Goal: Information Seeking & Learning: Understand process/instructions

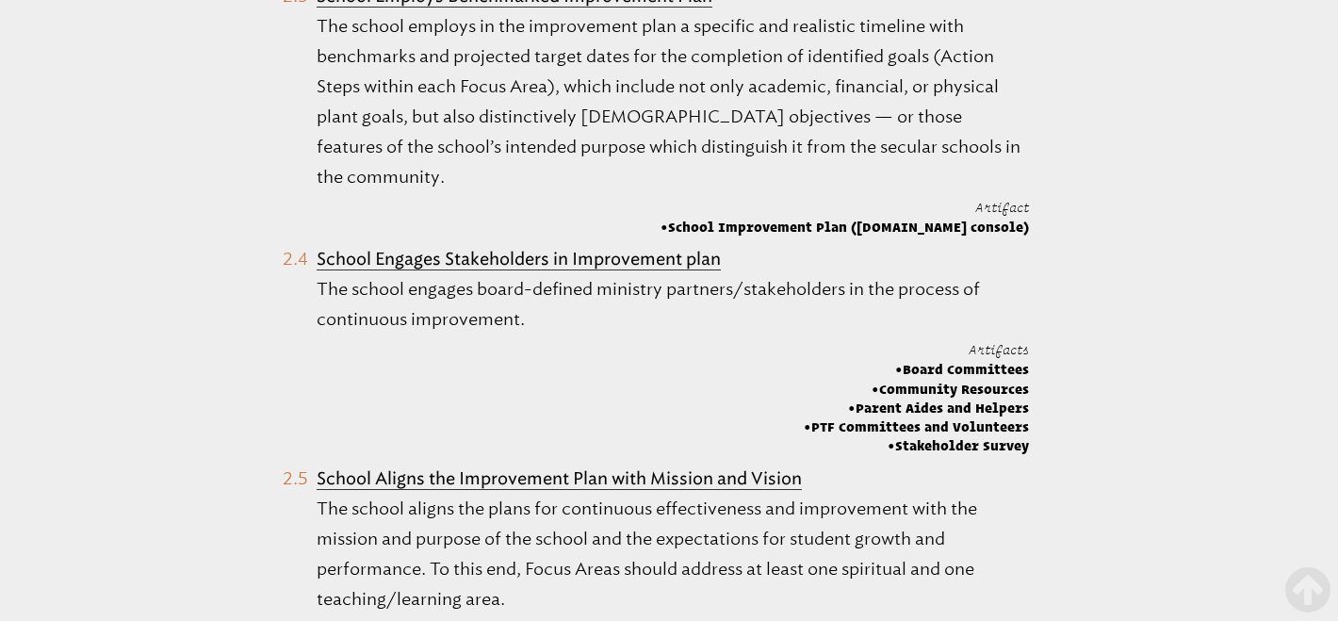
scroll to position [1723, 0]
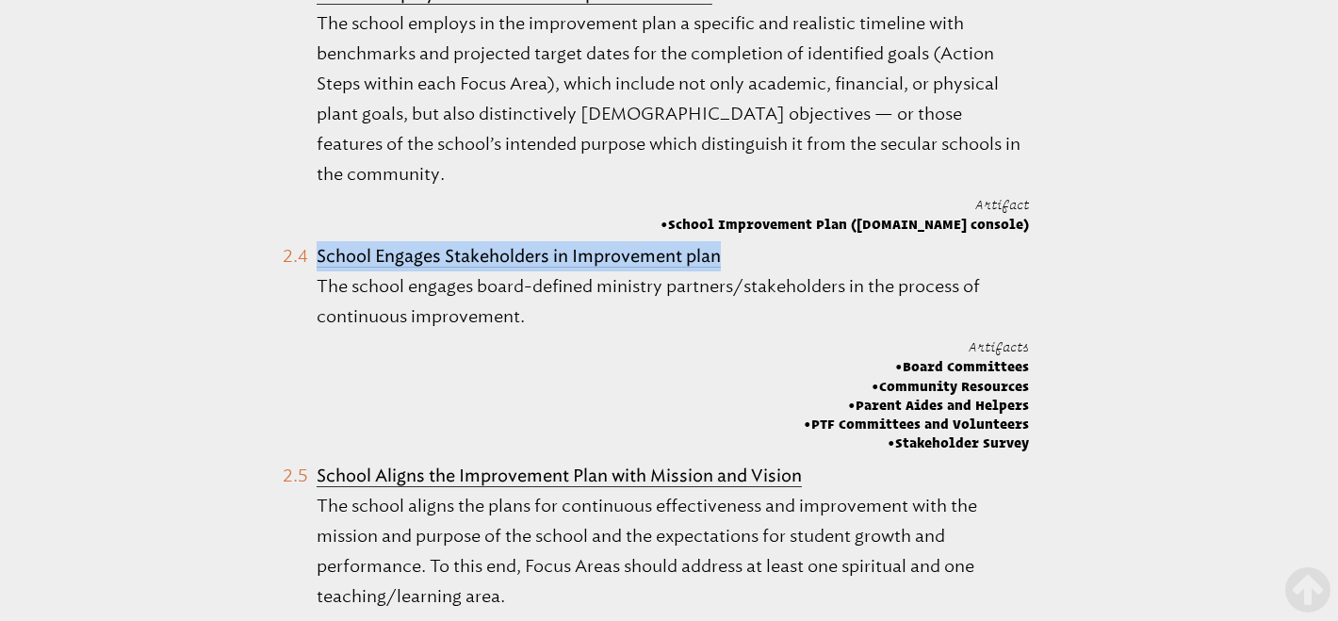
drag, startPoint x: 730, startPoint y: 255, endPoint x: 266, endPoint y: 251, distance: 464.4
copy b "School Engages Stakeholders in Improvement plan"
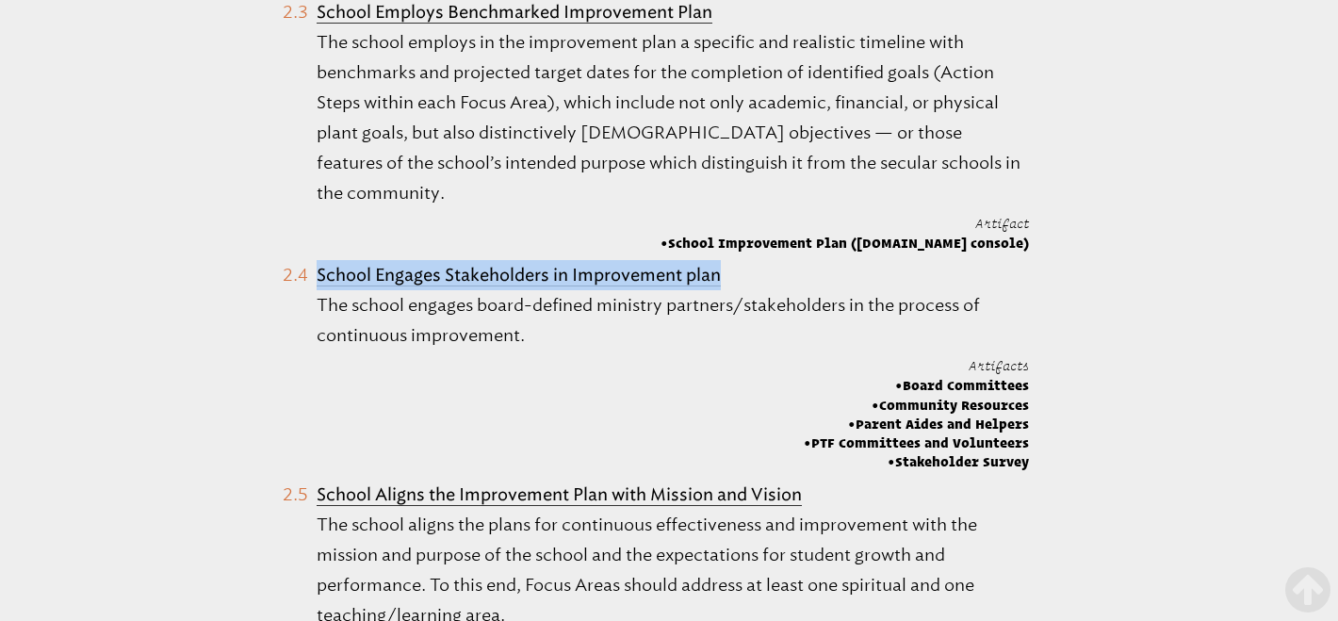
scroll to position [1702, 0]
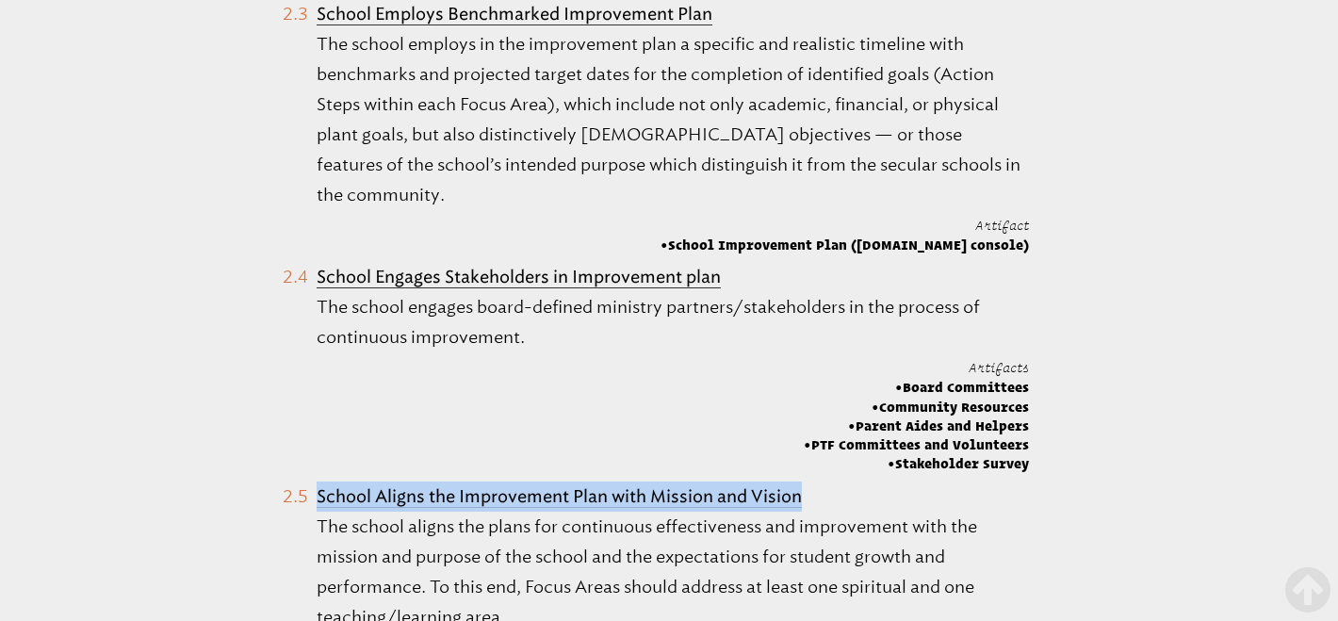
drag, startPoint x: 809, startPoint y: 494, endPoint x: 302, endPoint y: 477, distance: 507.1
copy b "School Aligns the Improvement Plan with Mission and Vision"
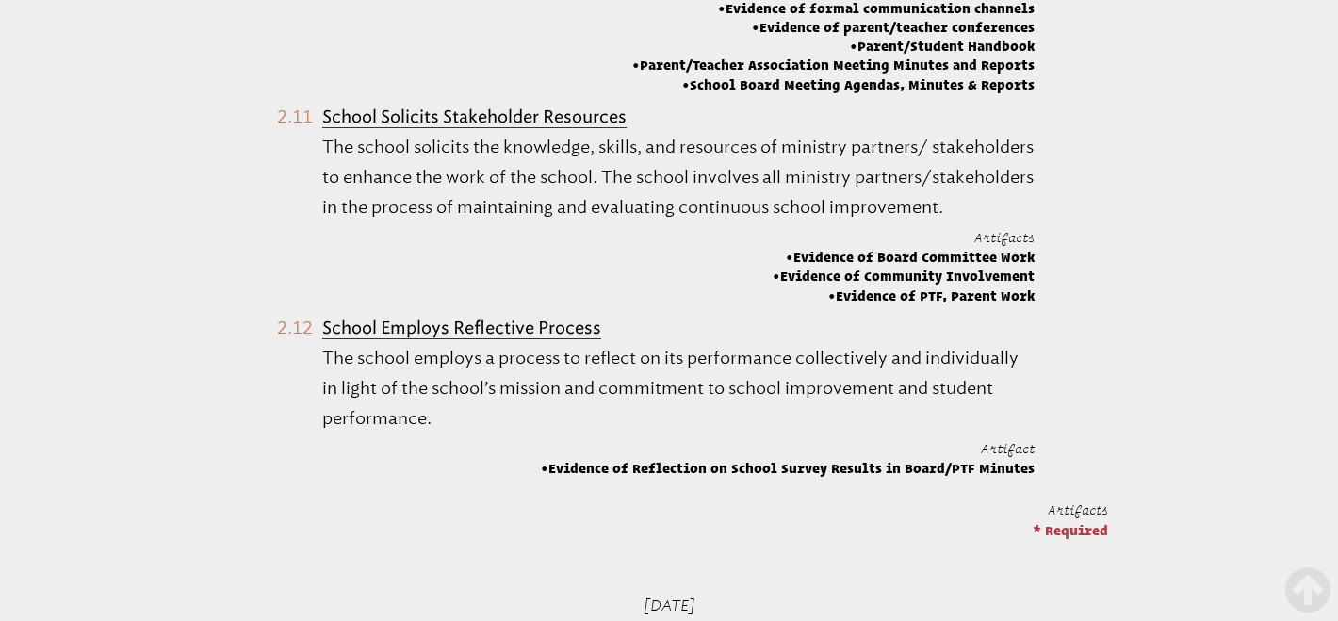
scroll to position [3266, 0]
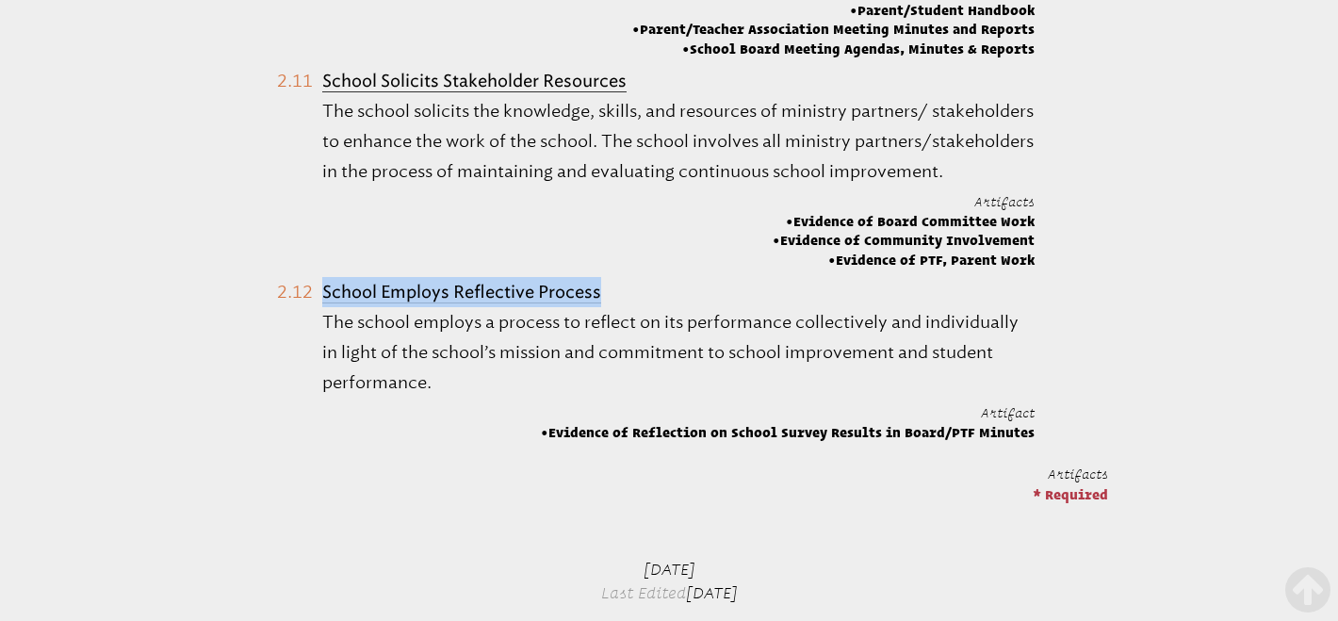
drag, startPoint x: 598, startPoint y: 317, endPoint x: 321, endPoint y: 319, distance: 277.0
click at [322, 302] on b "School Employs Reflective Process" at bounding box center [461, 292] width 279 height 21
copy b "School Employs Reflective Process"
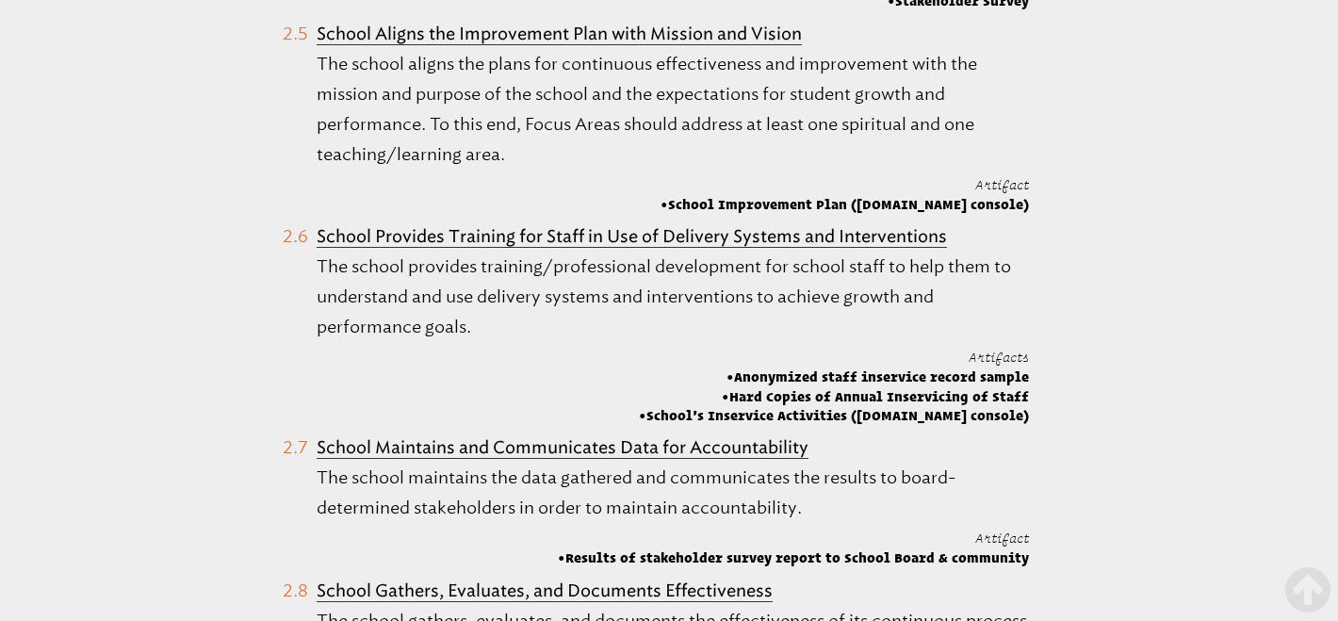
scroll to position [2157, 0]
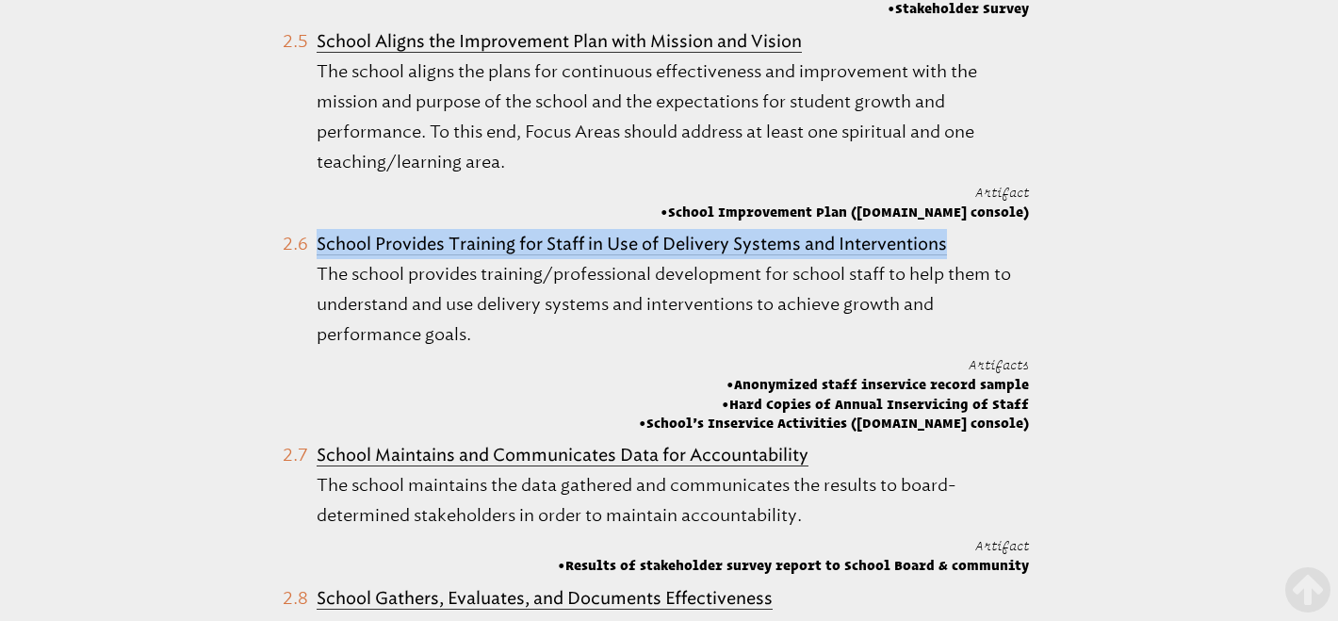
drag, startPoint x: 955, startPoint y: 239, endPoint x: 310, endPoint y: 233, distance: 645.3
click at [310, 233] on li "School Provides Training for Staff in Use of Delivery Systems and Interventions…" at bounding box center [656, 330] width 747 height 203
copy b "School Provides Training for Staff in Use of Delivery Systems and Interventions"
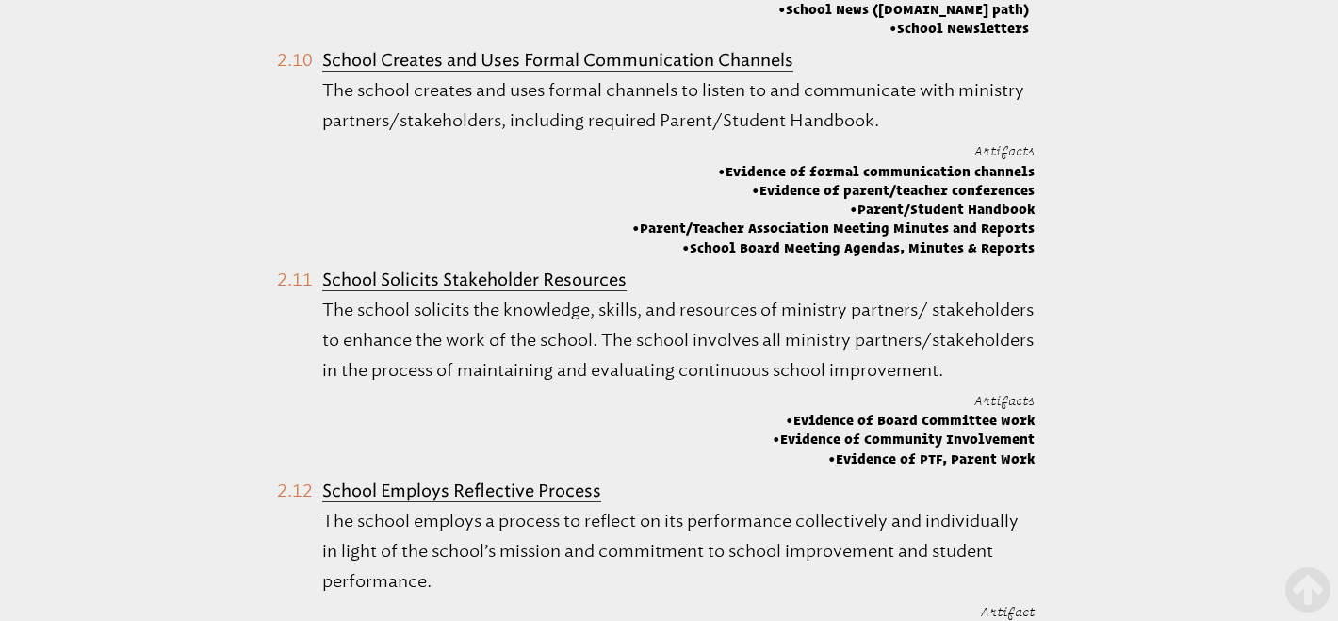
scroll to position [3060, 0]
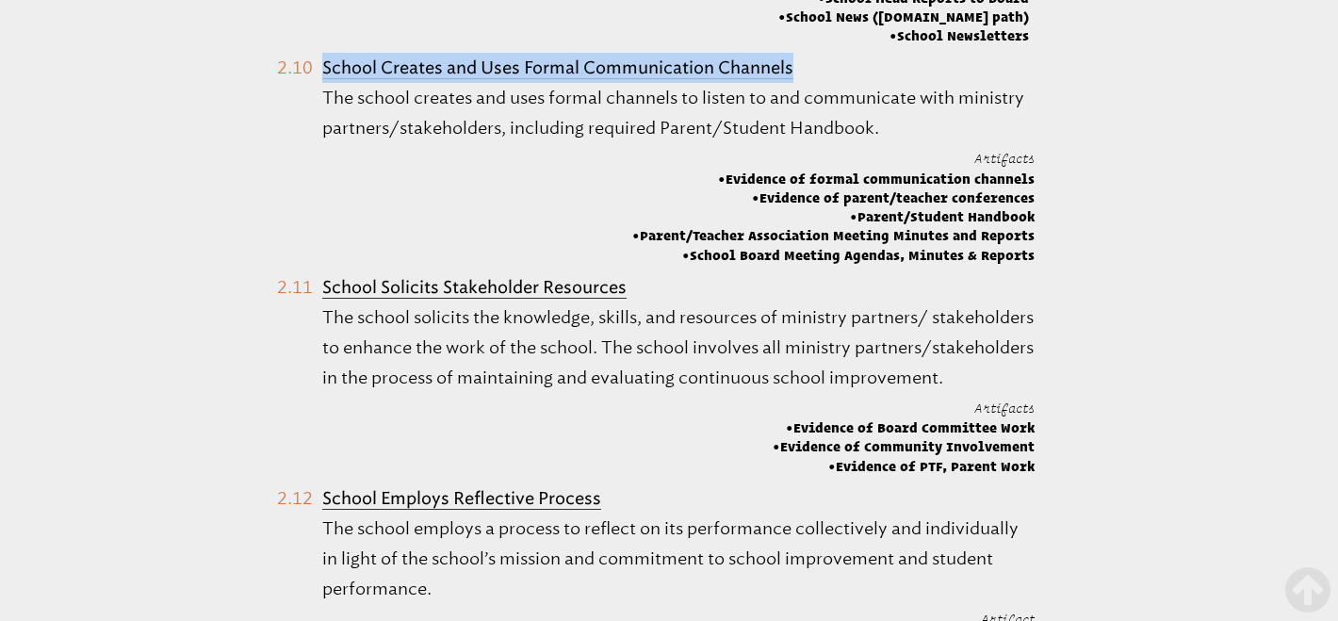
drag, startPoint x: 797, startPoint y: 61, endPoint x: 323, endPoint y: 59, distance: 473.8
click at [323, 59] on li "School Creates and Uses Formal Communication Channels The school creates and us…" at bounding box center [655, 159] width 757 height 212
copy b "School Creates and Uses Formal Communication Channels"
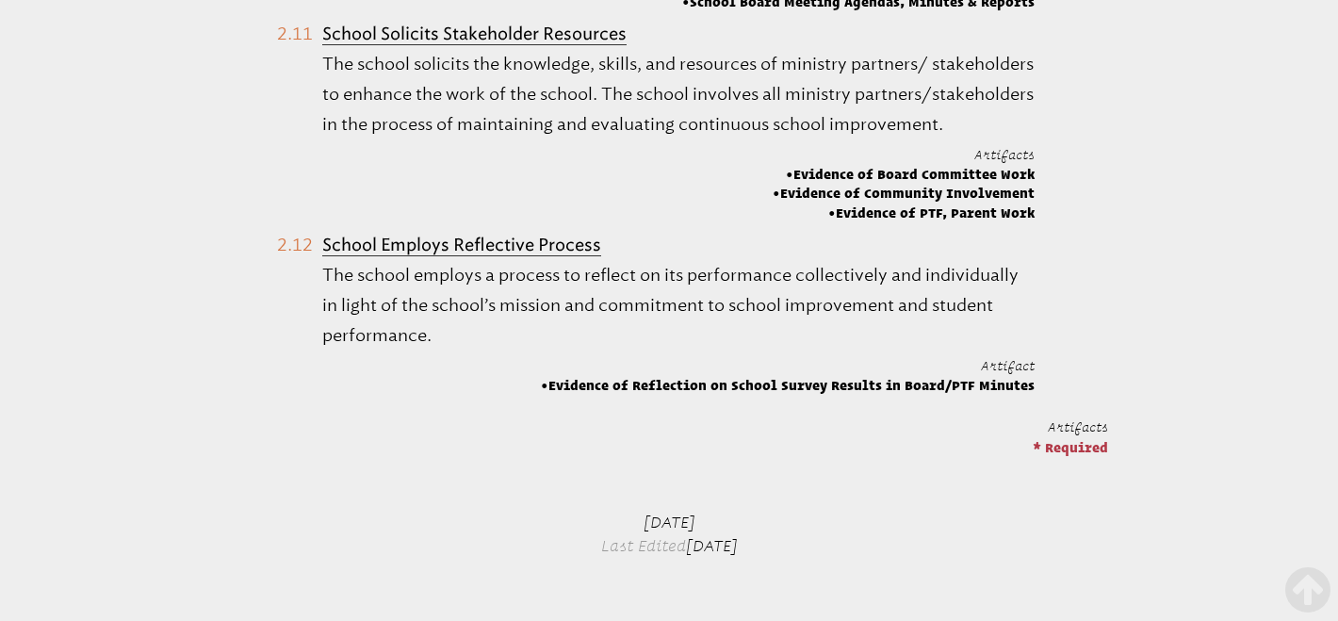
scroll to position [3362, 0]
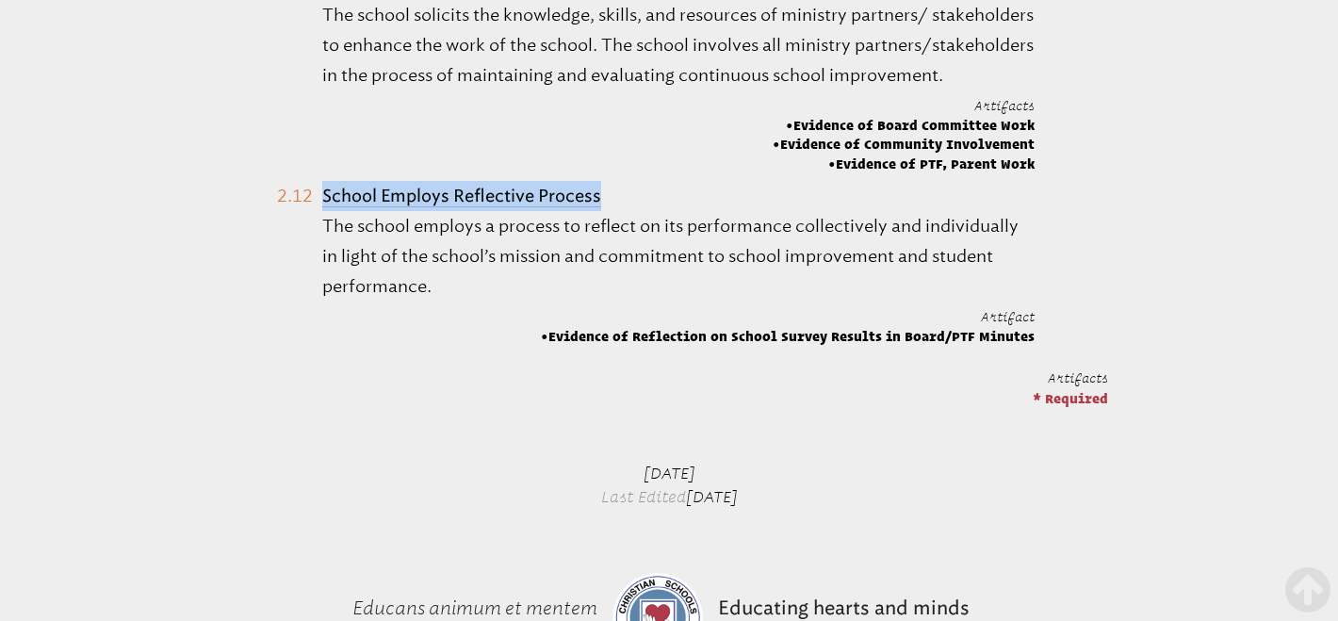
drag, startPoint x: 599, startPoint y: 219, endPoint x: 326, endPoint y: 219, distance: 273.2
click at [326, 206] on b "School Employs Reflective Process" at bounding box center [461, 196] width 279 height 21
copy b "School Employs Reflective Process"
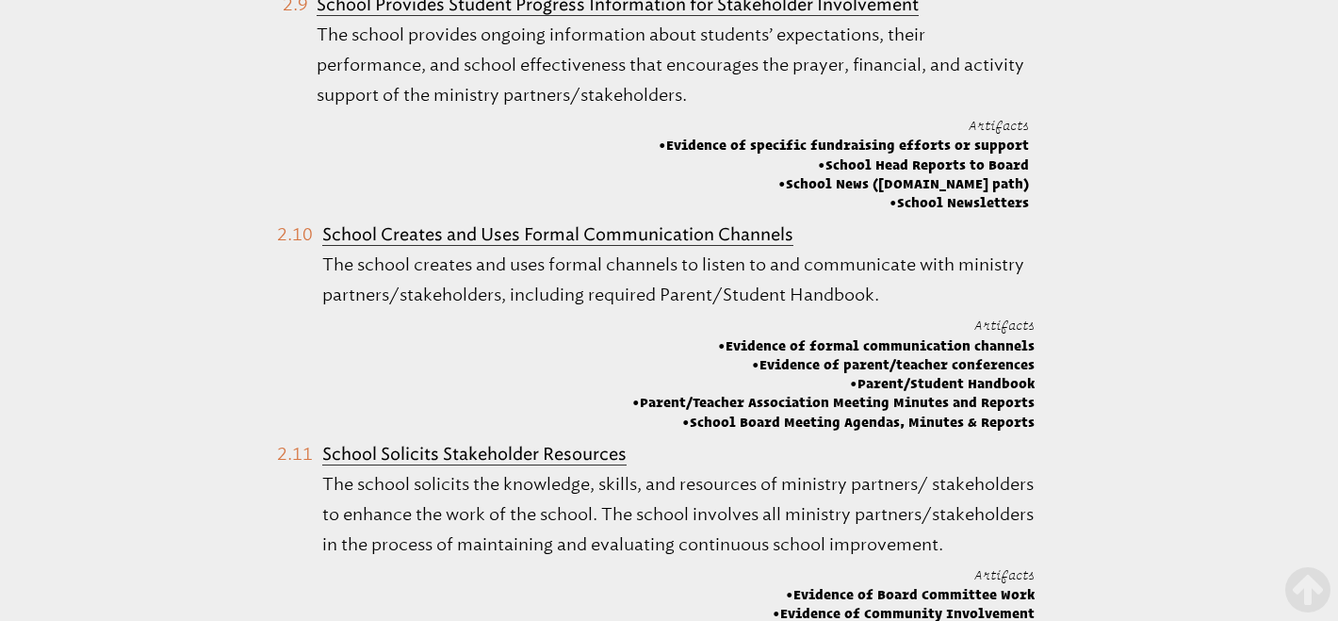
scroll to position [2909, 0]
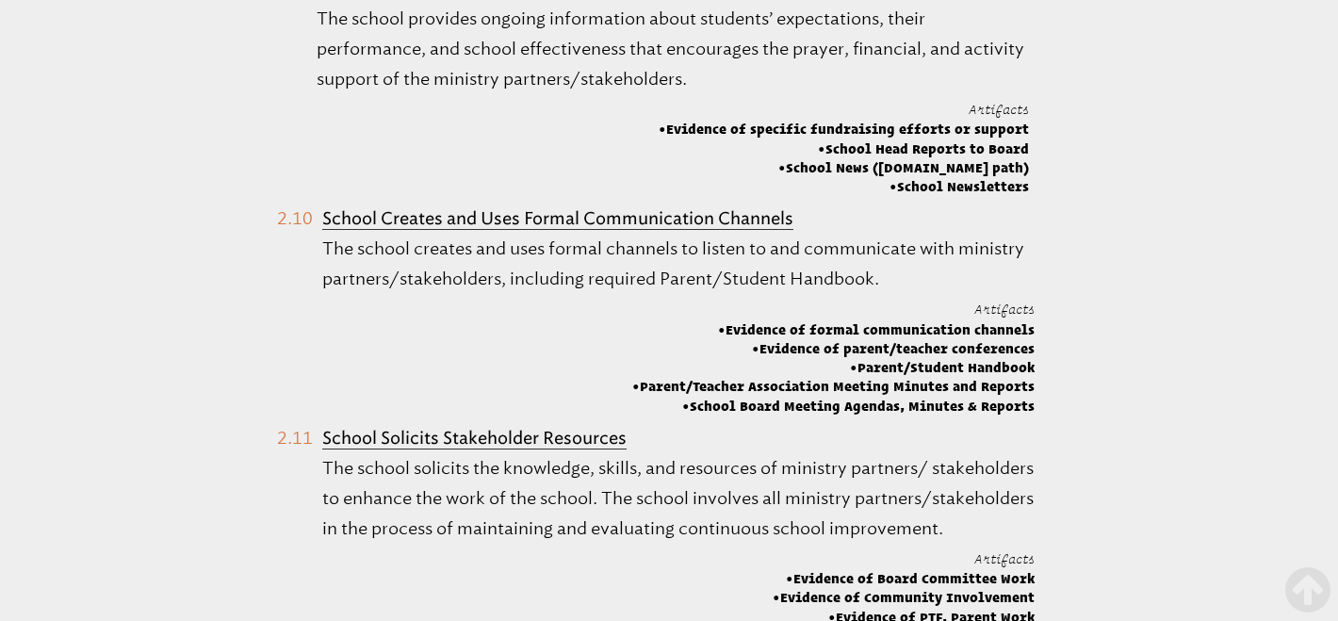
drag, startPoint x: 1033, startPoint y: 325, endPoint x: 782, endPoint y: 366, distance: 254.8
click at [895, 398] on span "School Board Meeting Agendas, Minutes & Reports" at bounding box center [833, 406] width 402 height 19
click at [1030, 344] on span "Evidence of parent/teacher conferences" at bounding box center [833, 348] width 402 height 19
click at [1030, 323] on span "Evidence of formal communication channels" at bounding box center [833, 329] width 402 height 19
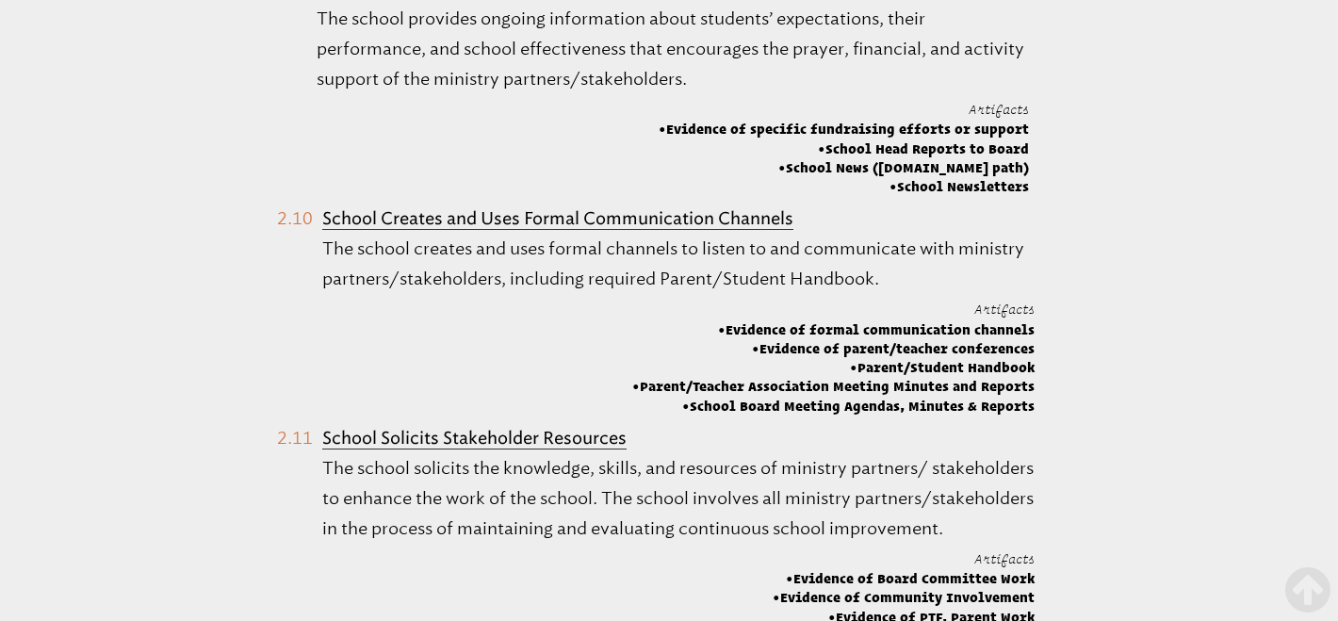
drag, startPoint x: 1030, startPoint y: 323, endPoint x: 707, endPoint y: 320, distance: 323.1
click at [707, 320] on span "Evidence of formal communication channels" at bounding box center [833, 329] width 402 height 19
click at [695, 234] on p "The school creates and uses formal channels to listen to and communicate with m…" at bounding box center [678, 264] width 712 height 60
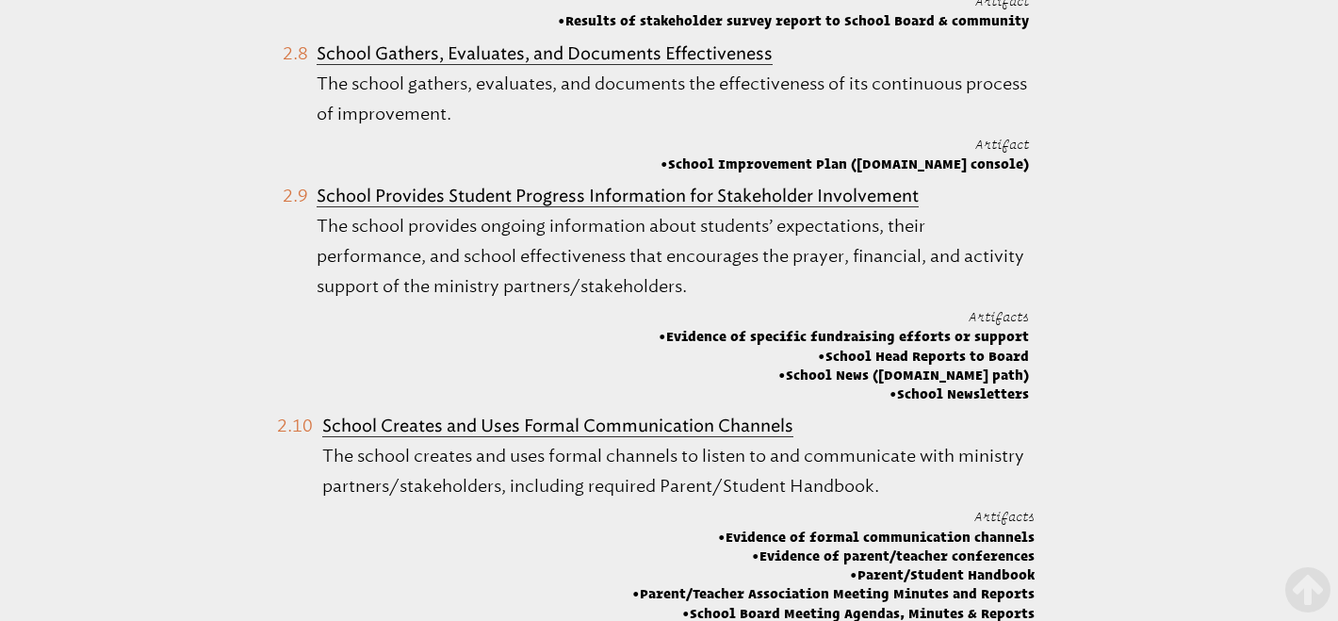
scroll to position [2703, 0]
click at [741, 154] on span "School Improvement Plan ([DOMAIN_NAME] console)" at bounding box center [844, 163] width 368 height 19
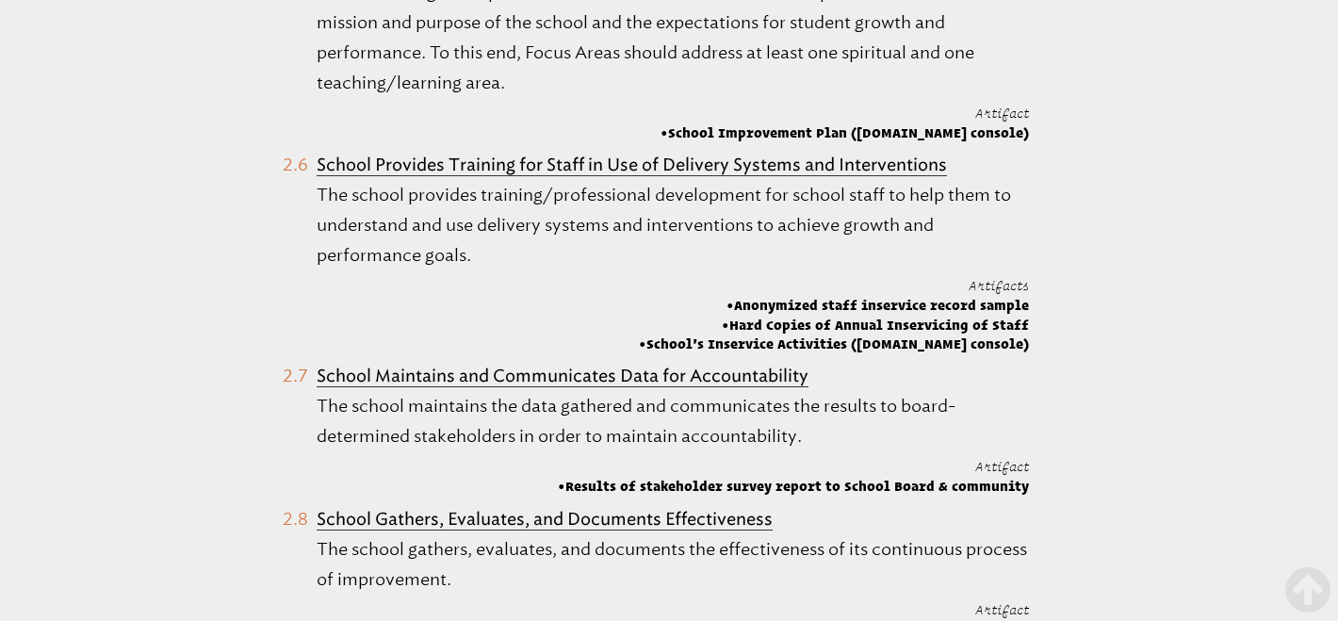
scroll to position [2419, 0]
